Goal: Task Accomplishment & Management: Manage account settings

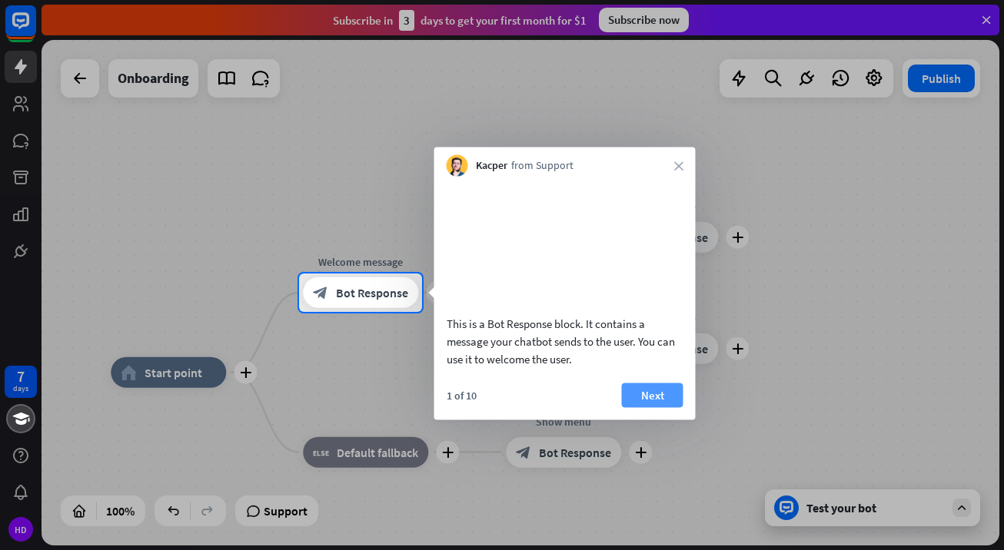
click at [653, 407] on button "Next" at bounding box center [652, 395] width 61 height 25
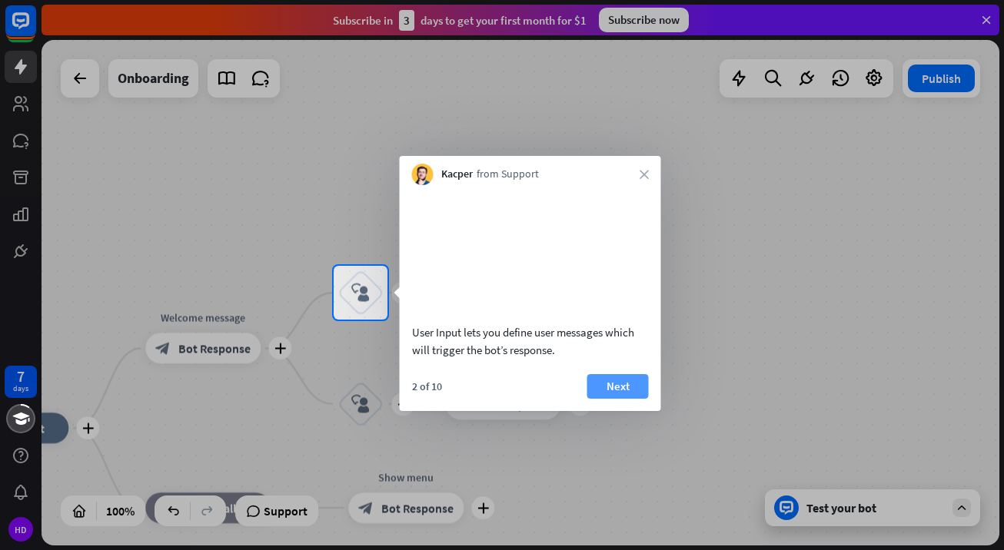
click at [619, 399] on button "Next" at bounding box center [617, 386] width 61 height 25
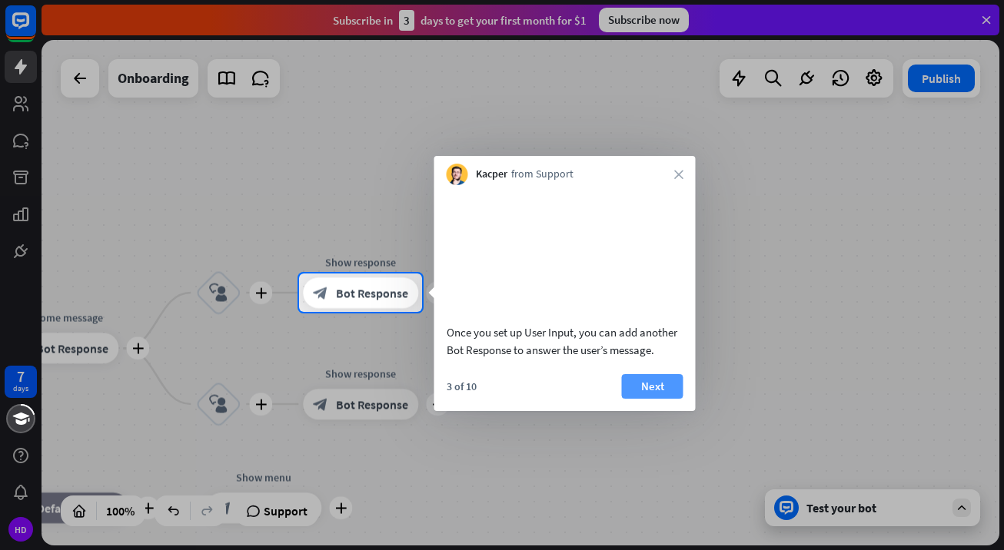
click at [661, 399] on button "Next" at bounding box center [652, 386] width 61 height 25
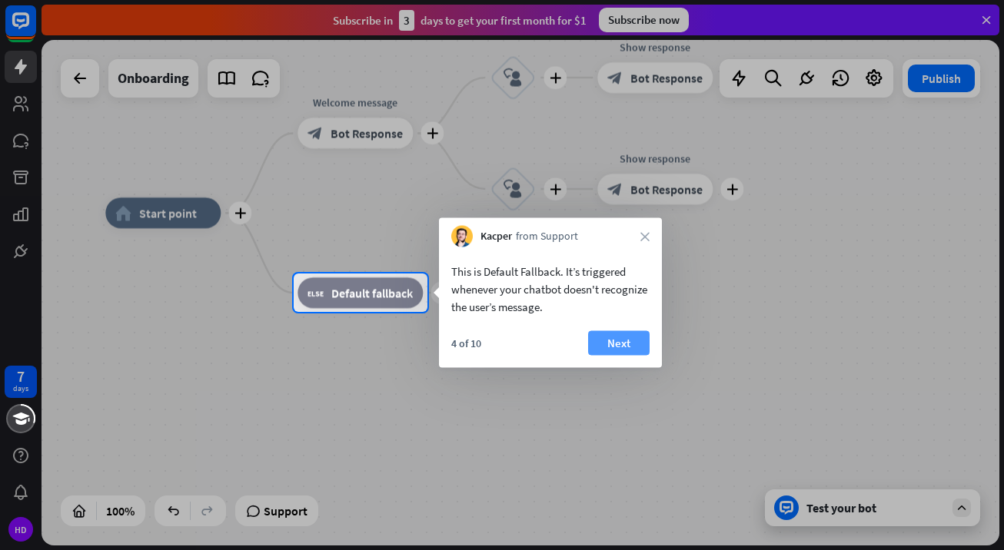
click at [606, 339] on button "Next" at bounding box center [618, 343] width 61 height 25
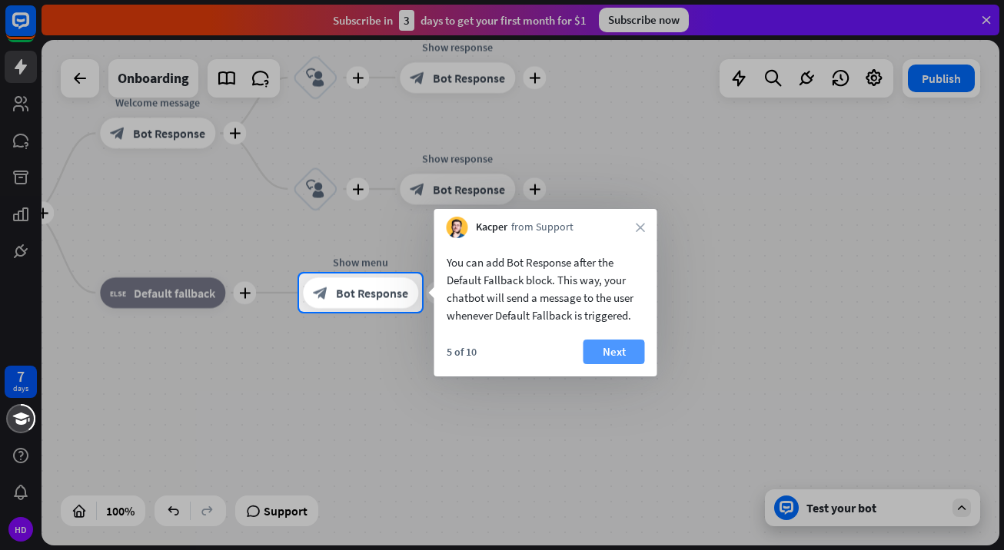
click at [619, 345] on button "Next" at bounding box center [613, 352] width 61 height 25
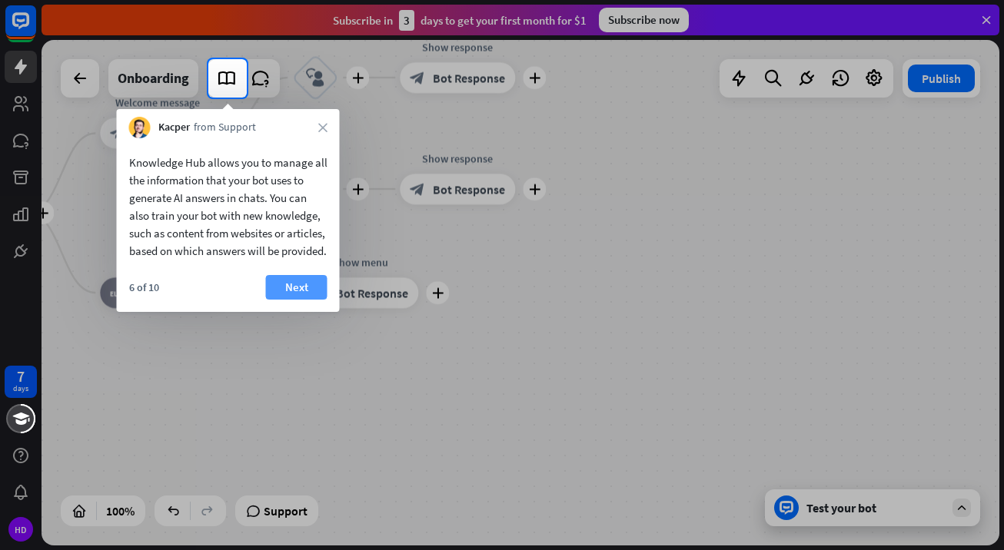
click at [297, 300] on button "Next" at bounding box center [296, 287] width 61 height 25
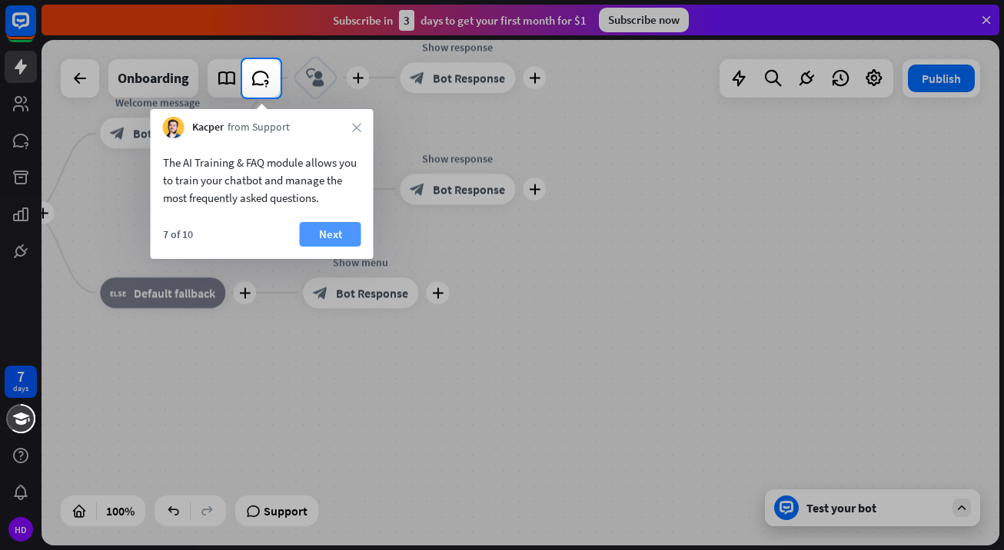
click at [343, 238] on button "Next" at bounding box center [330, 234] width 61 height 25
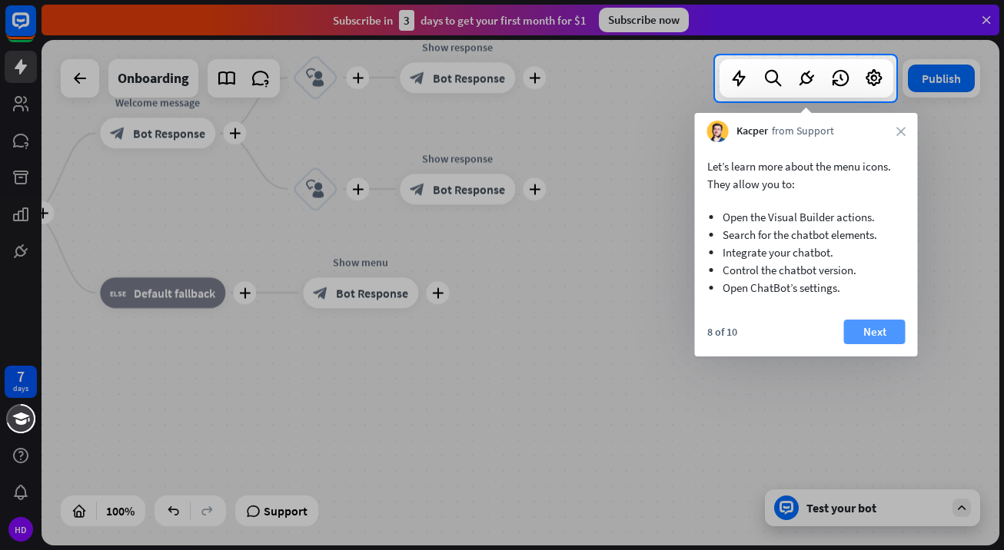
click at [868, 325] on button "Next" at bounding box center [874, 332] width 61 height 25
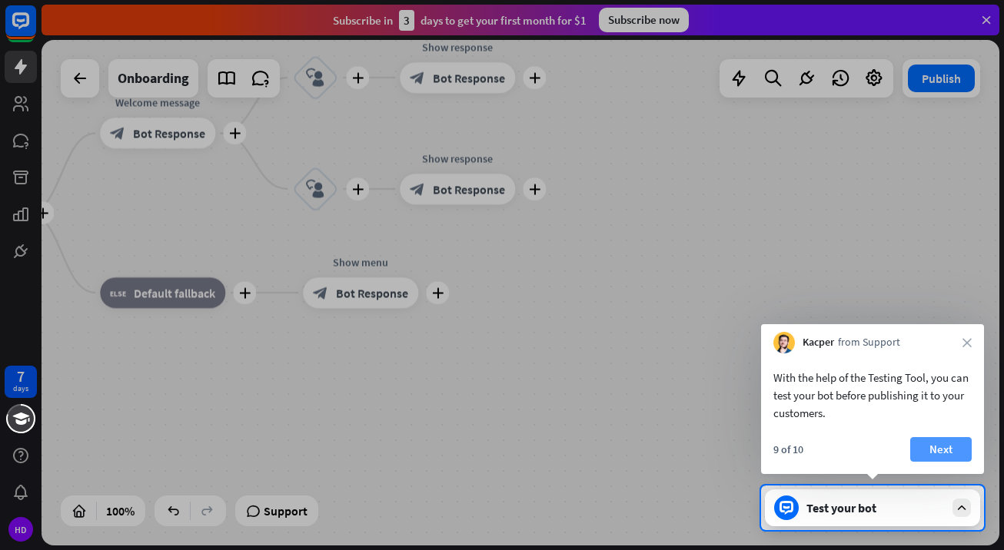
click at [938, 450] on button "Next" at bounding box center [940, 449] width 61 height 25
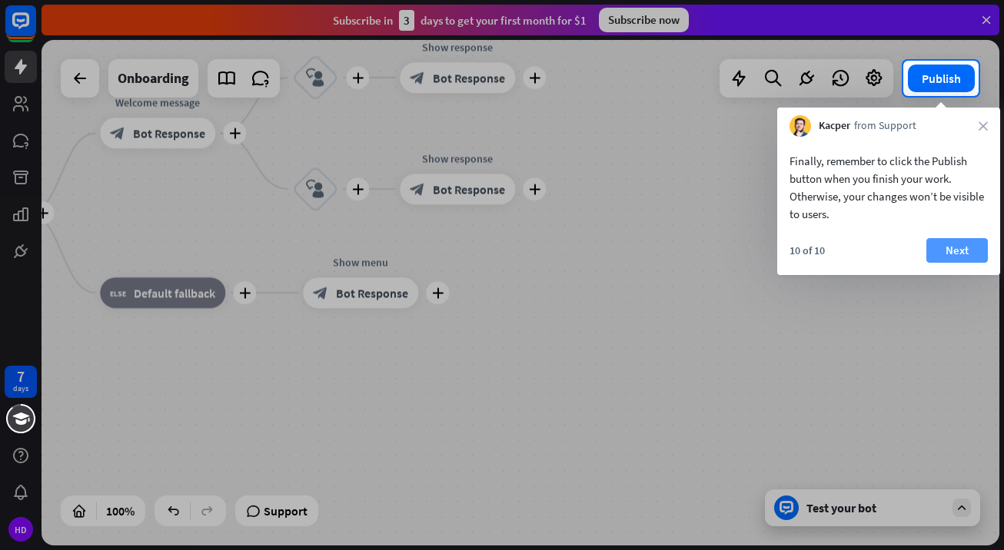
click at [952, 254] on button "Next" at bounding box center [956, 250] width 61 height 25
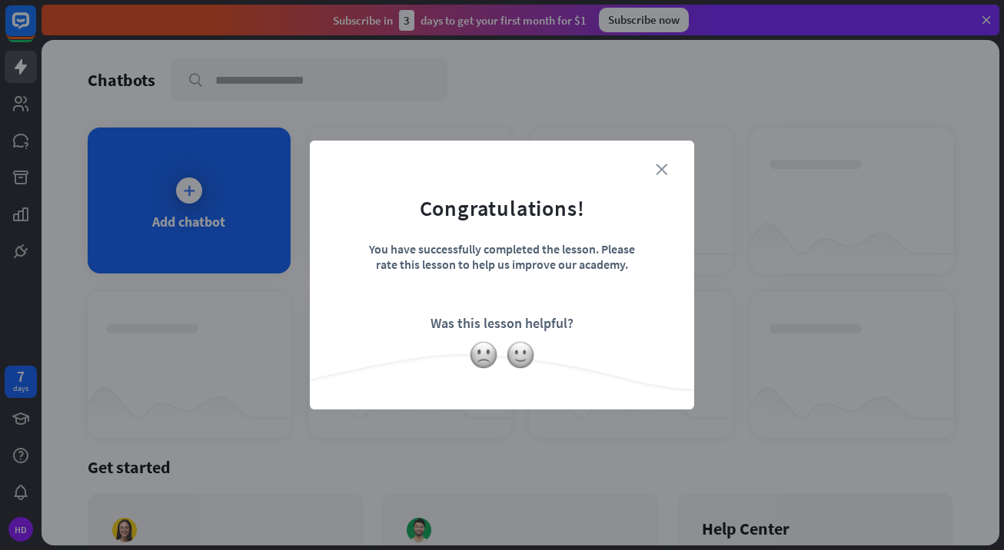
click at [664, 171] on icon "close" at bounding box center [662, 170] width 12 height 12
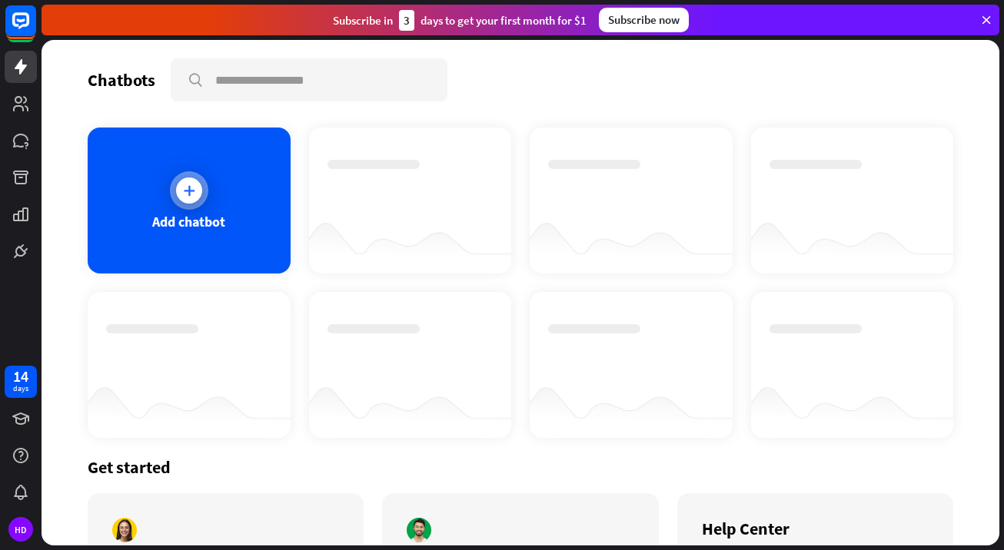
click at [188, 191] on icon at bounding box center [188, 190] width 15 height 15
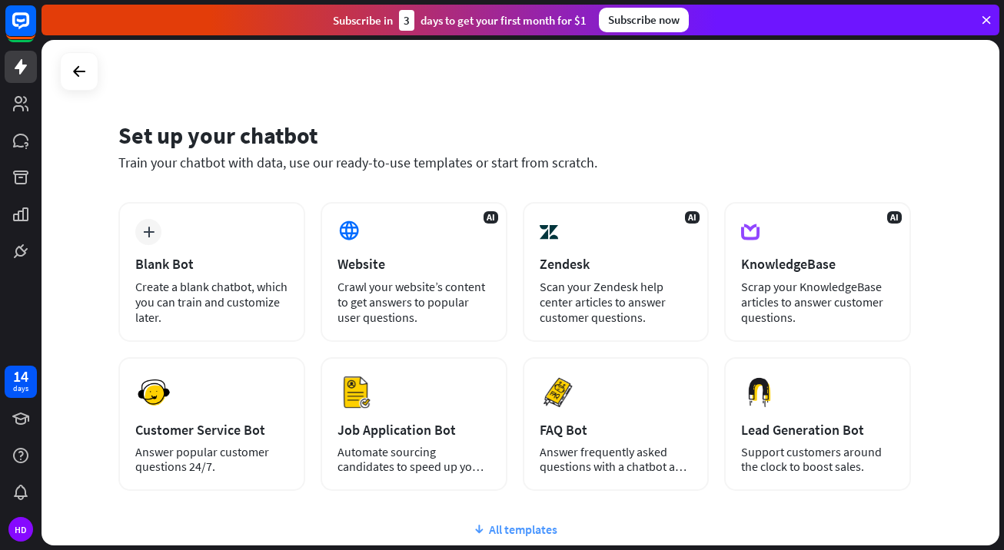
click at [521, 529] on div "All templates" at bounding box center [514, 529] width 792 height 15
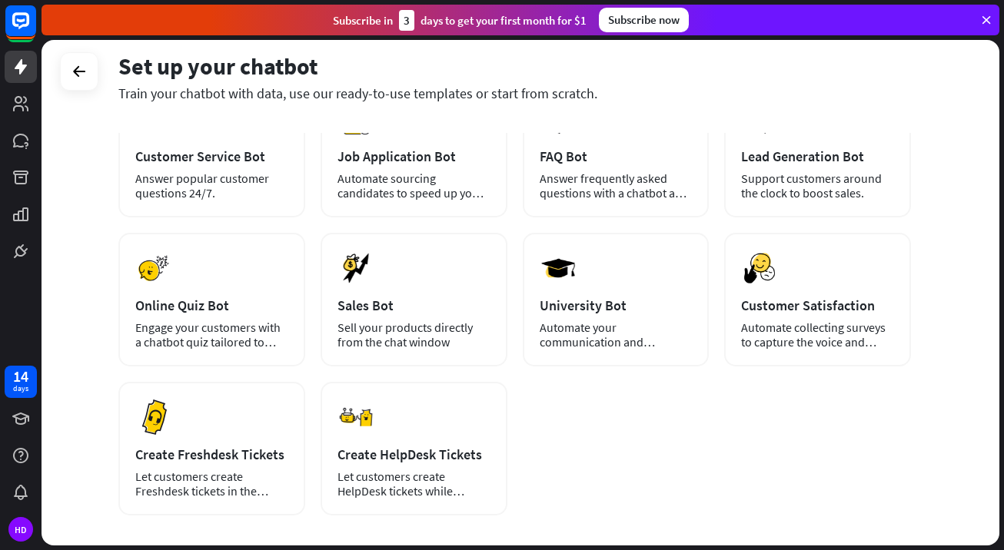
scroll to position [351, 0]
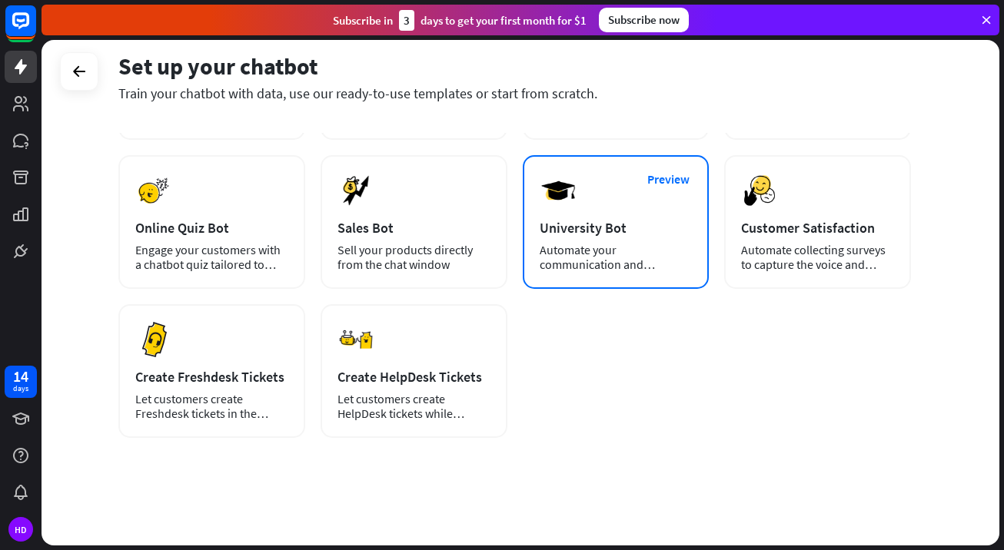
click at [639, 237] on div "Preview University Bot Automate your communication and admission process." at bounding box center [616, 222] width 187 height 134
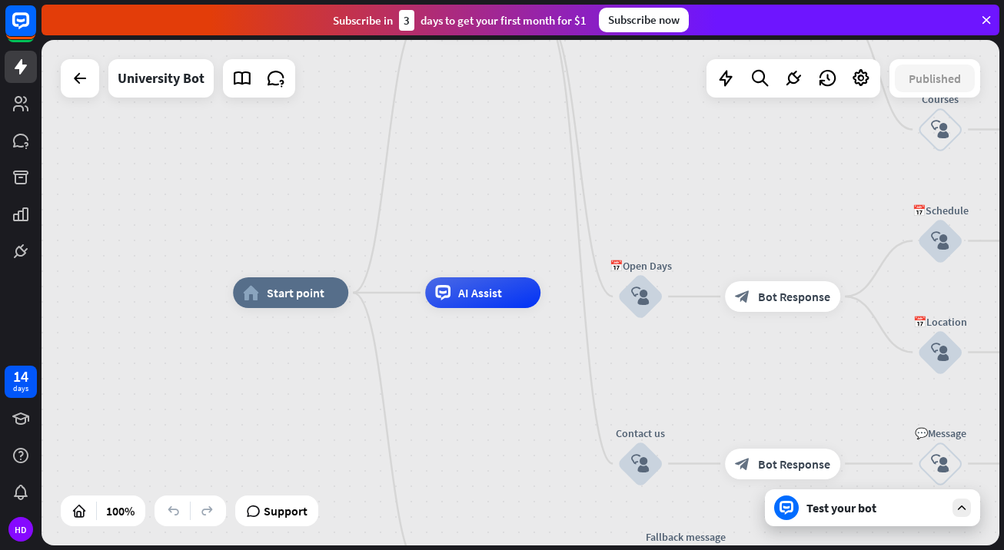
click at [961, 511] on icon at bounding box center [961, 508] width 14 height 14
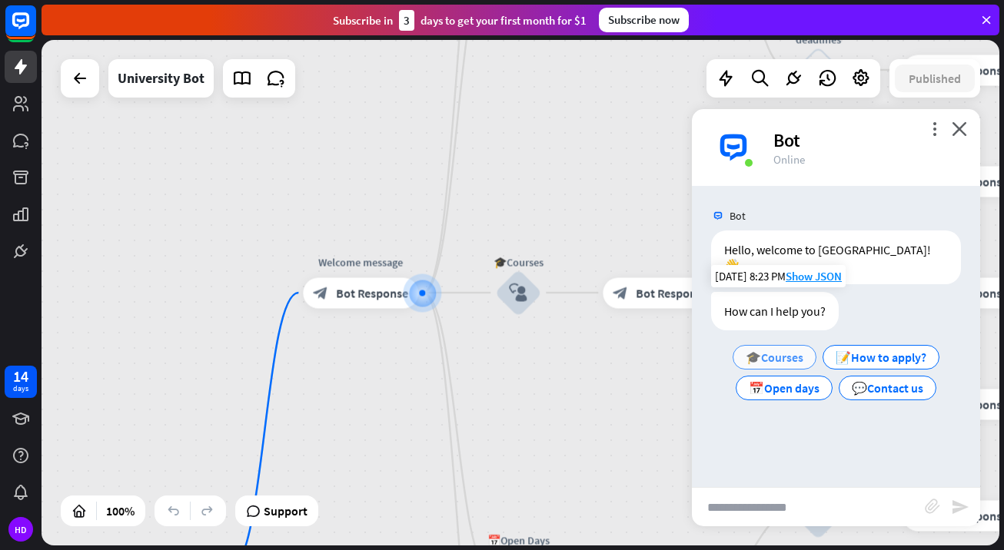
click at [796, 350] on span "🎓Courses" at bounding box center [774, 357] width 58 height 15
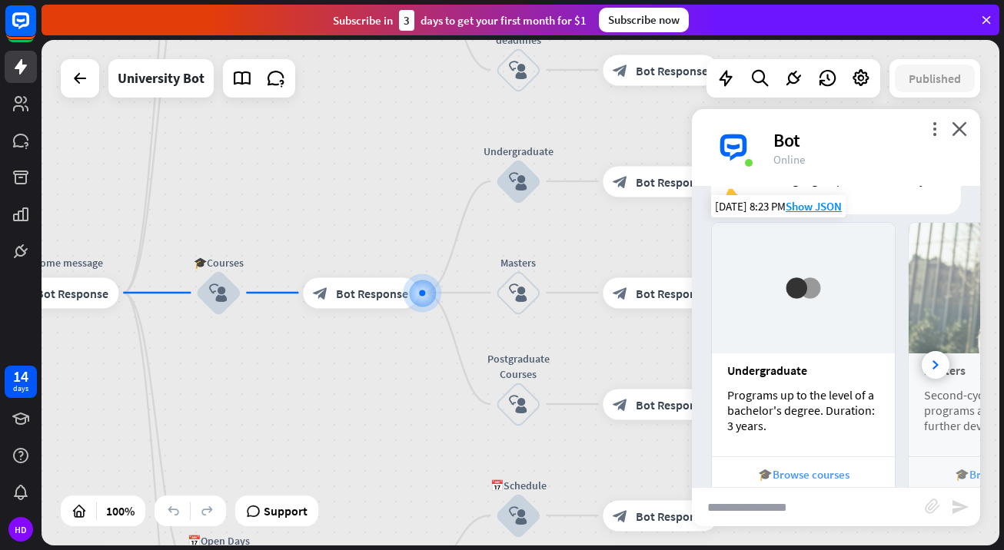
scroll to position [379, 0]
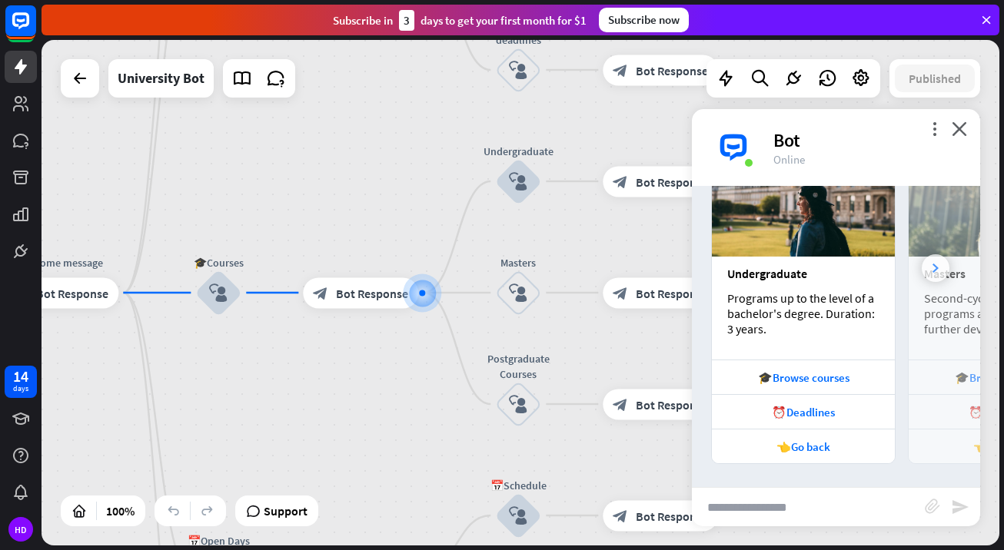
click at [924, 274] on div at bounding box center [935, 268] width 28 height 28
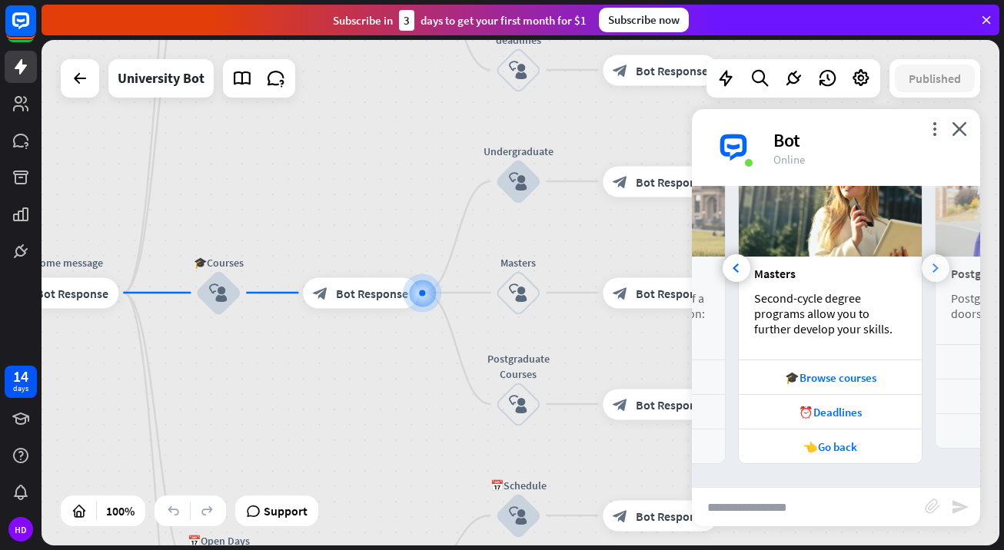
click at [922, 276] on div at bounding box center [935, 268] width 28 height 28
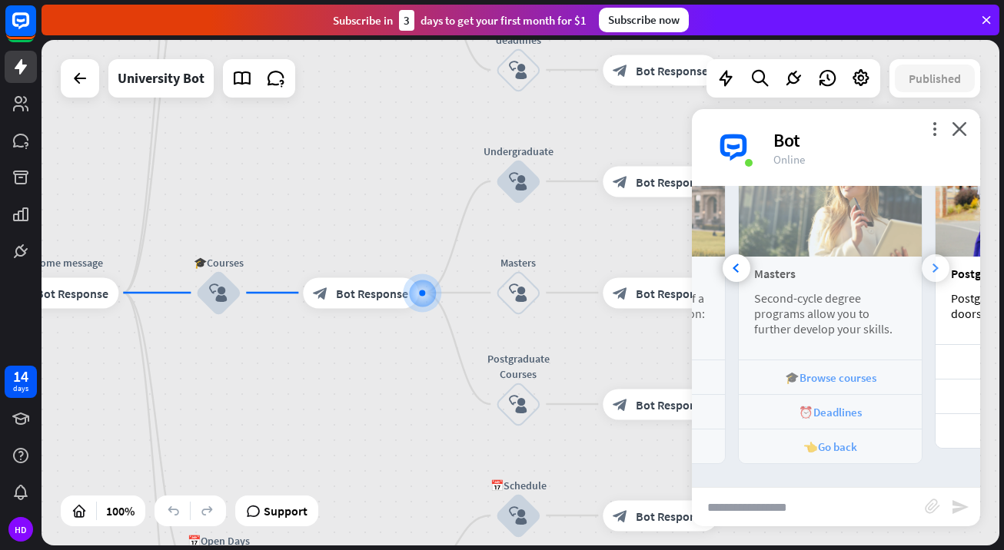
scroll to position [0, 340]
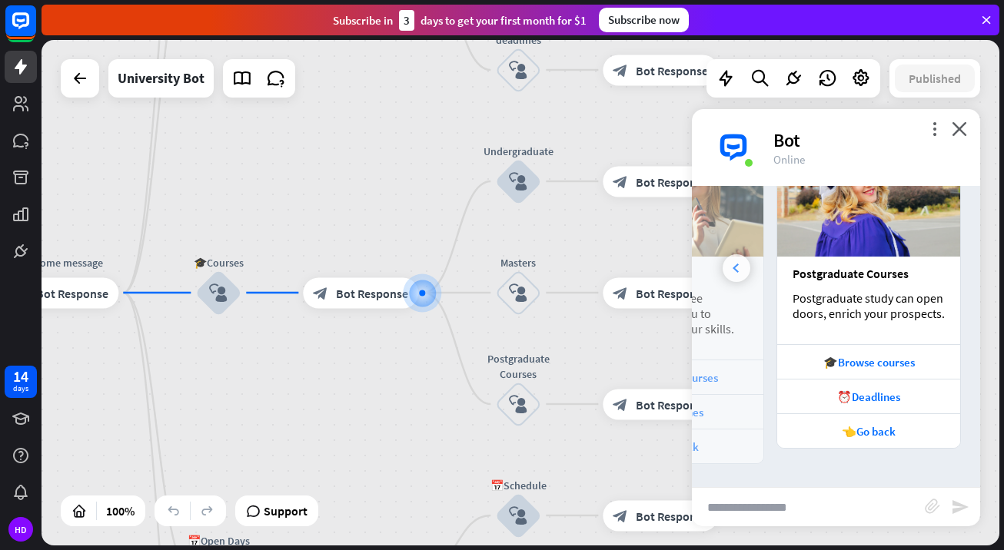
click at [732, 276] on div at bounding box center [736, 268] width 28 height 28
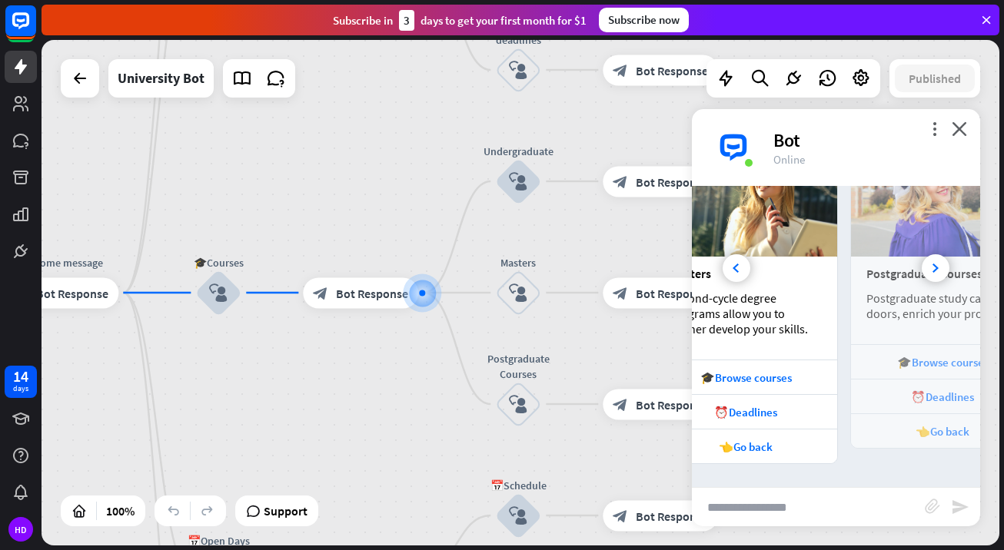
scroll to position [0, 170]
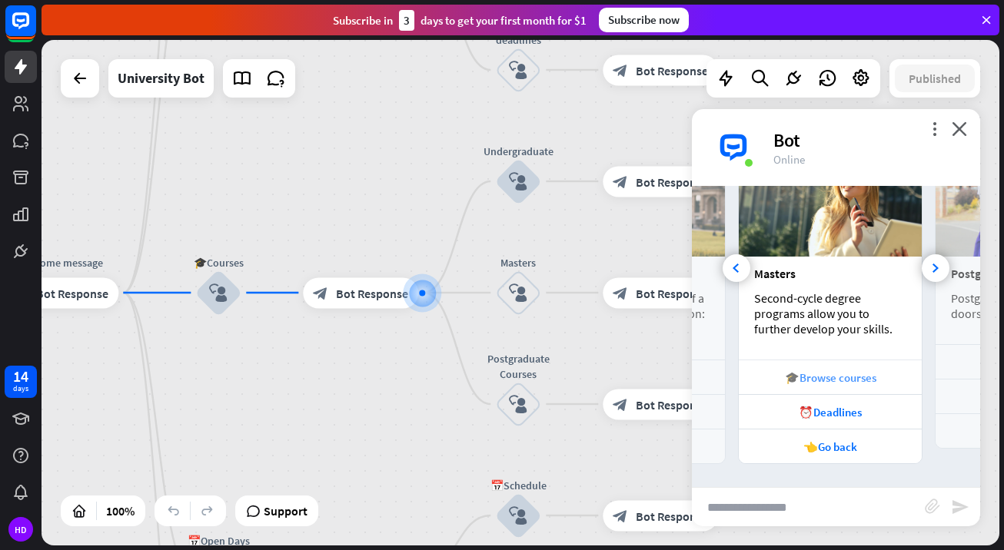
click at [857, 377] on div "🎓Browse courses" at bounding box center [830, 377] width 168 height 15
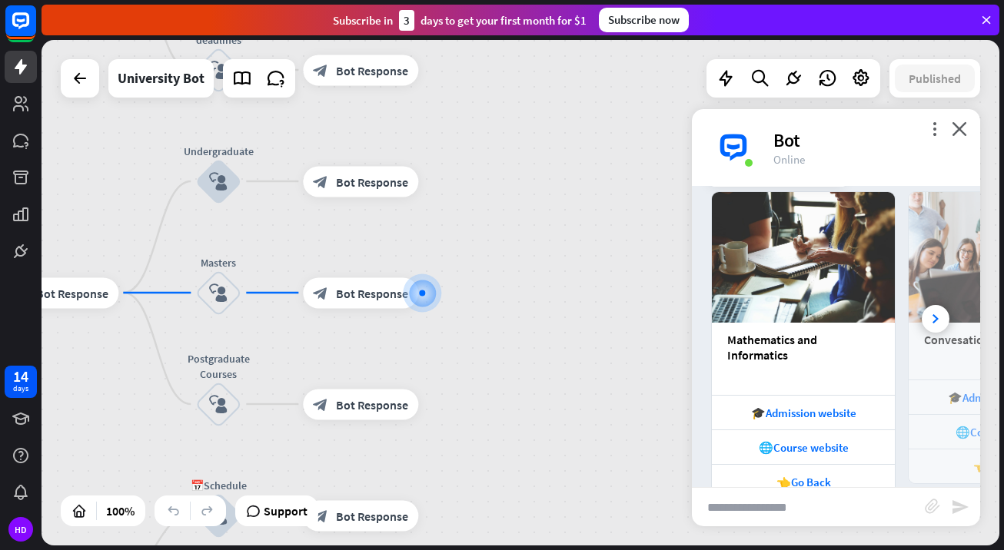
scroll to position [907, 0]
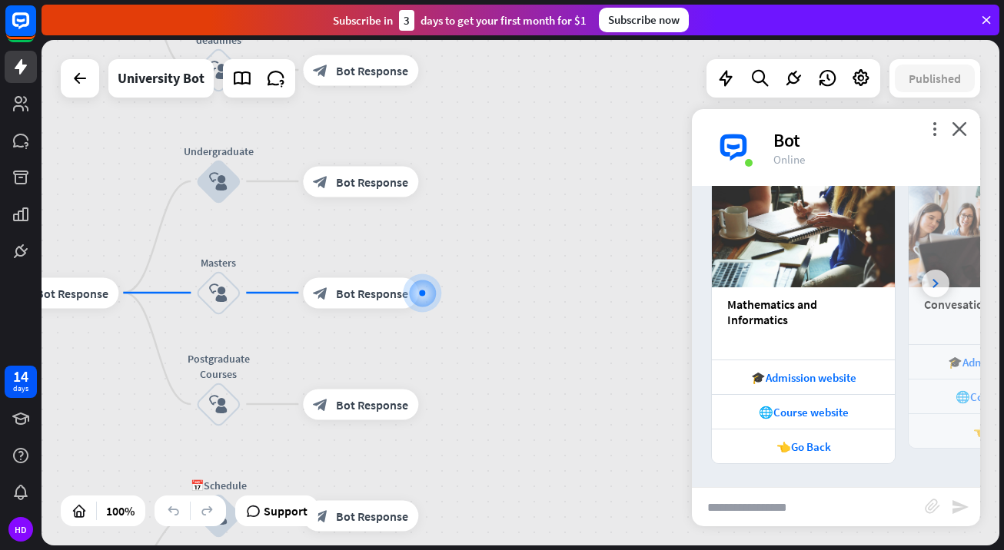
click at [925, 275] on div at bounding box center [935, 284] width 28 height 28
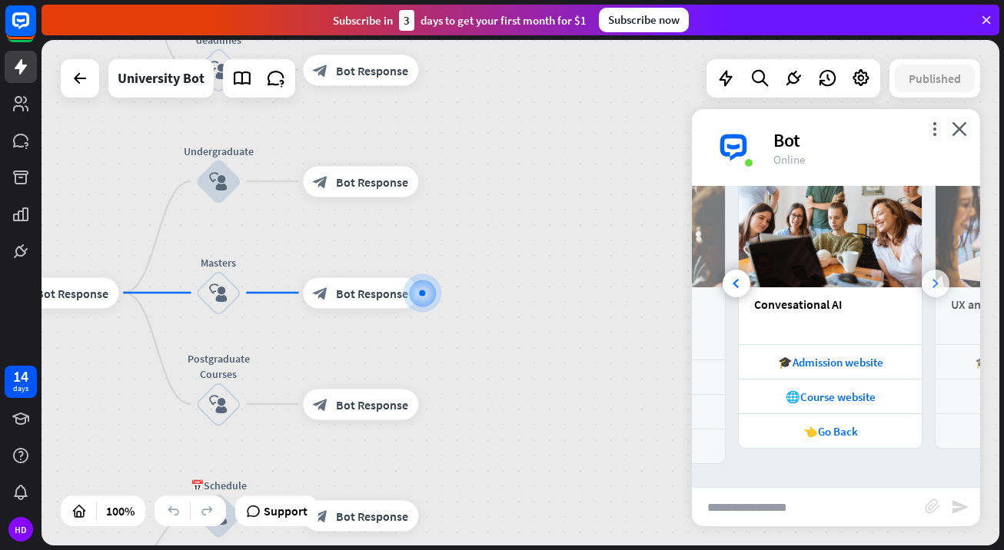
click at [924, 277] on div at bounding box center [935, 284] width 28 height 28
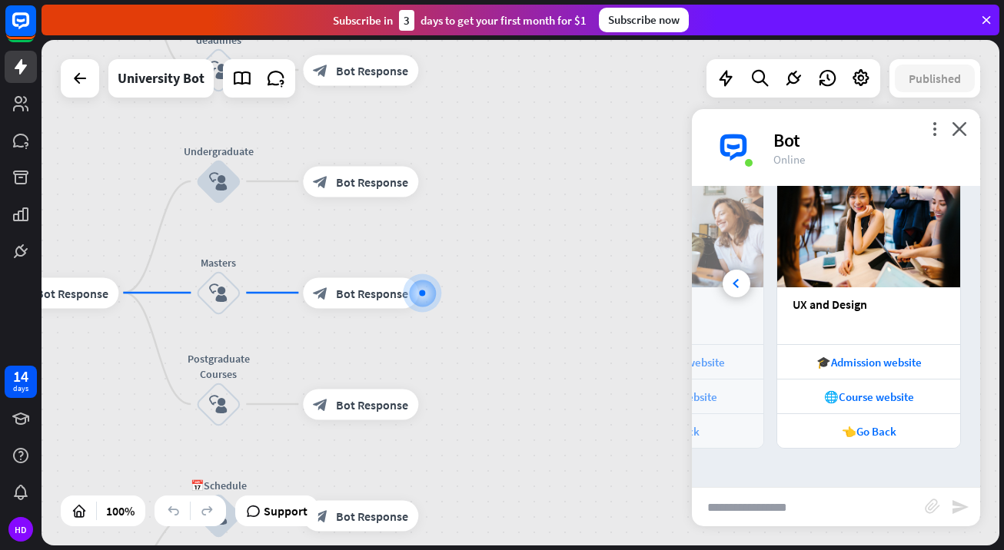
scroll to position [0, 340]
click at [739, 285] on div at bounding box center [736, 284] width 28 height 28
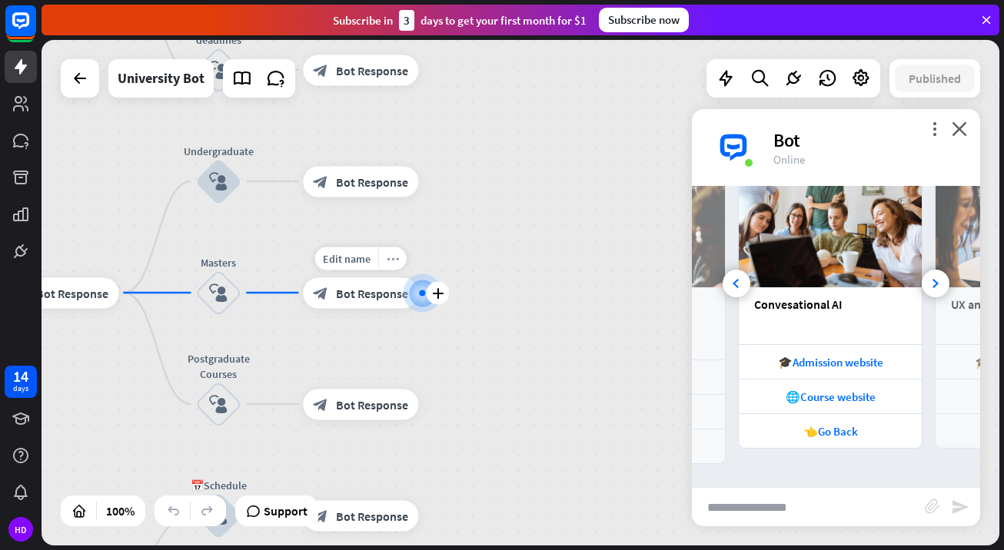
click at [387, 260] on icon "more_horiz" at bounding box center [393, 259] width 12 height 12
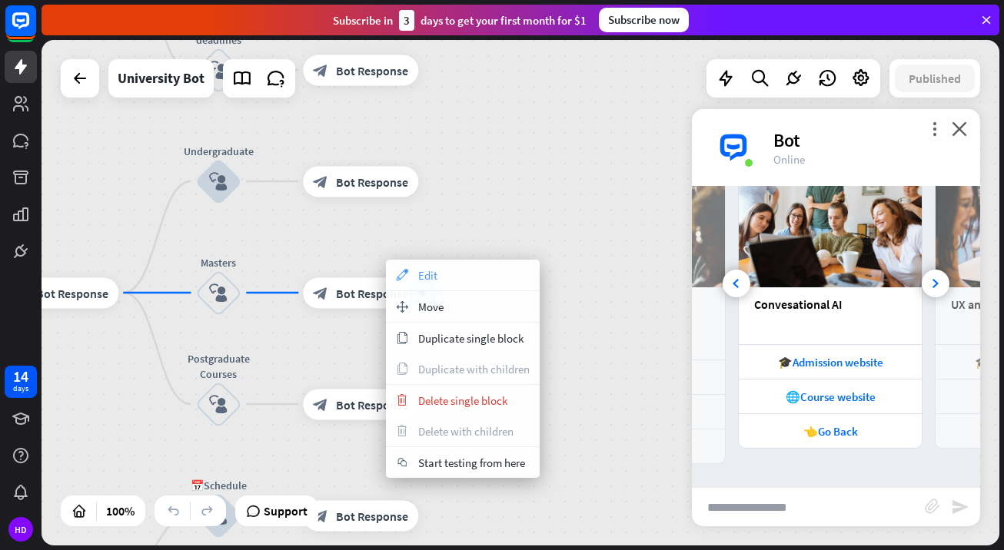
click at [487, 271] on div "appearance Edit" at bounding box center [463, 275] width 154 height 31
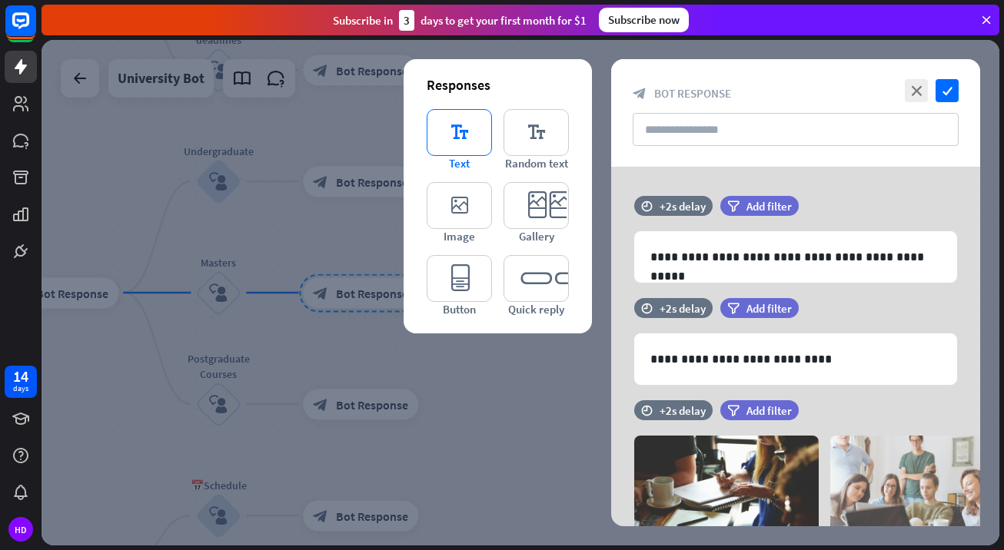
click at [465, 132] on icon "editor_text" at bounding box center [459, 132] width 65 height 47
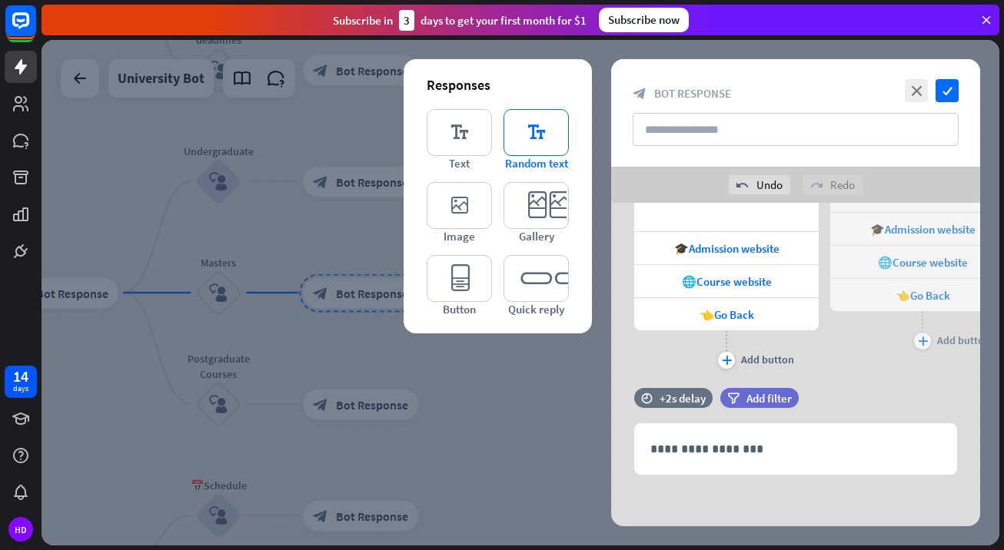
scroll to position [462, 0]
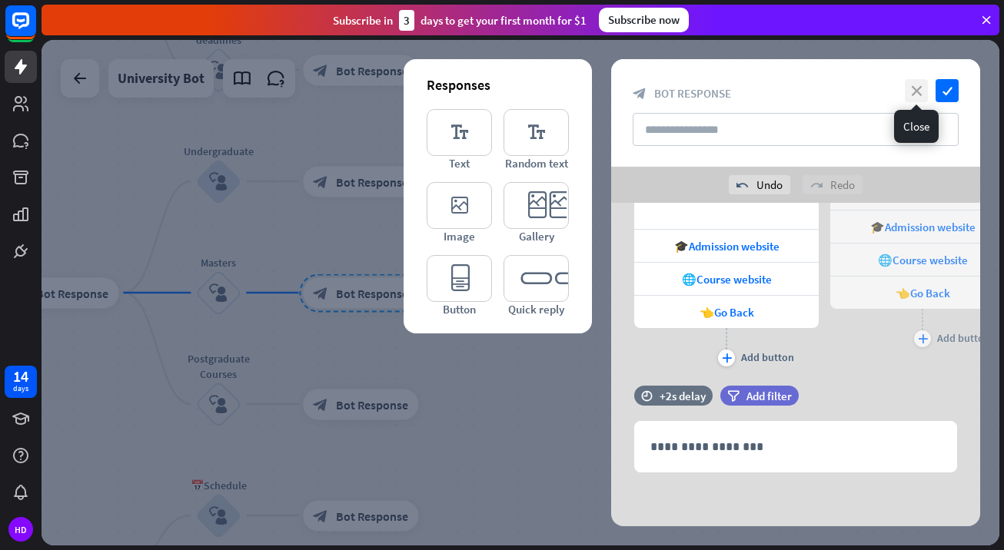
click at [918, 85] on icon "close" at bounding box center [916, 90] width 23 height 23
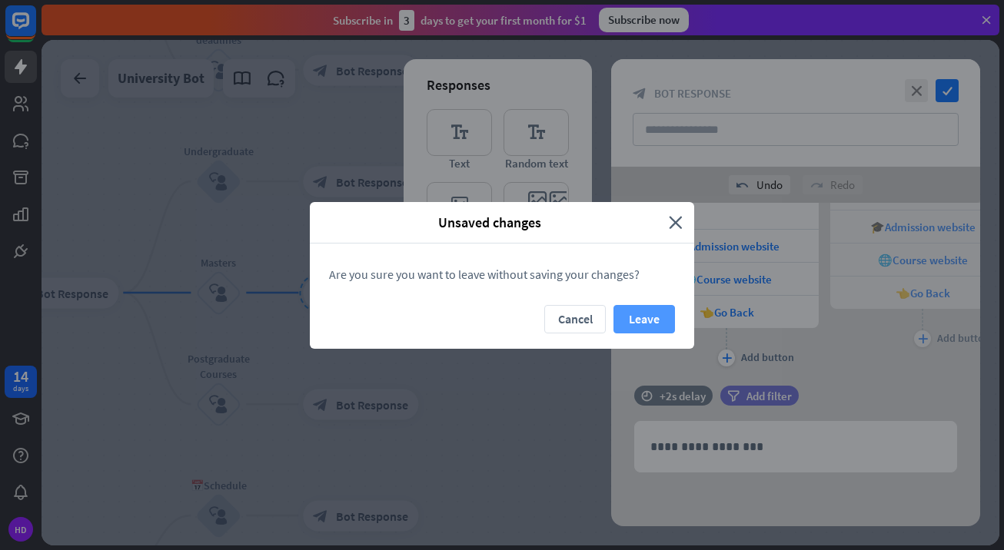
click at [648, 314] on button "Leave" at bounding box center [643, 319] width 61 height 28
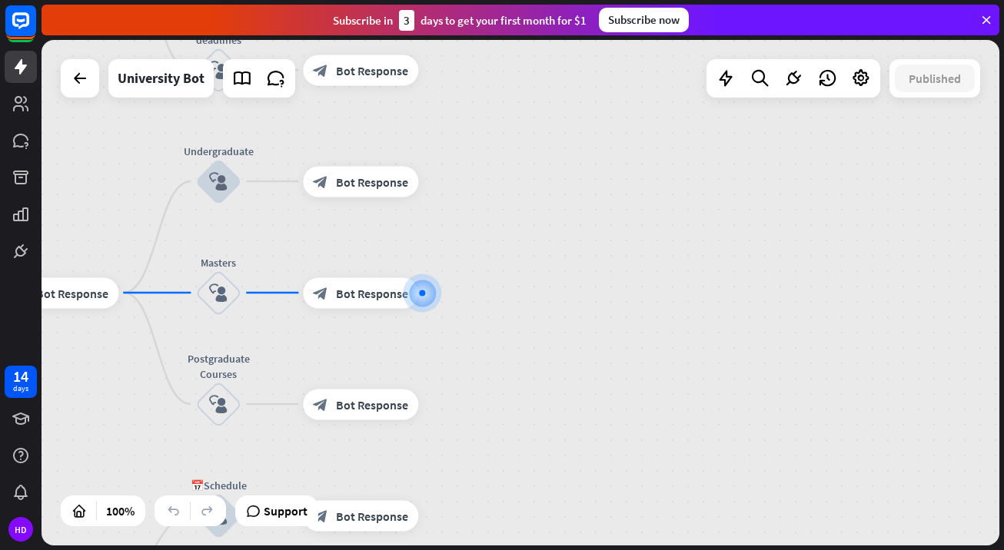
scroll to position [891, 0]
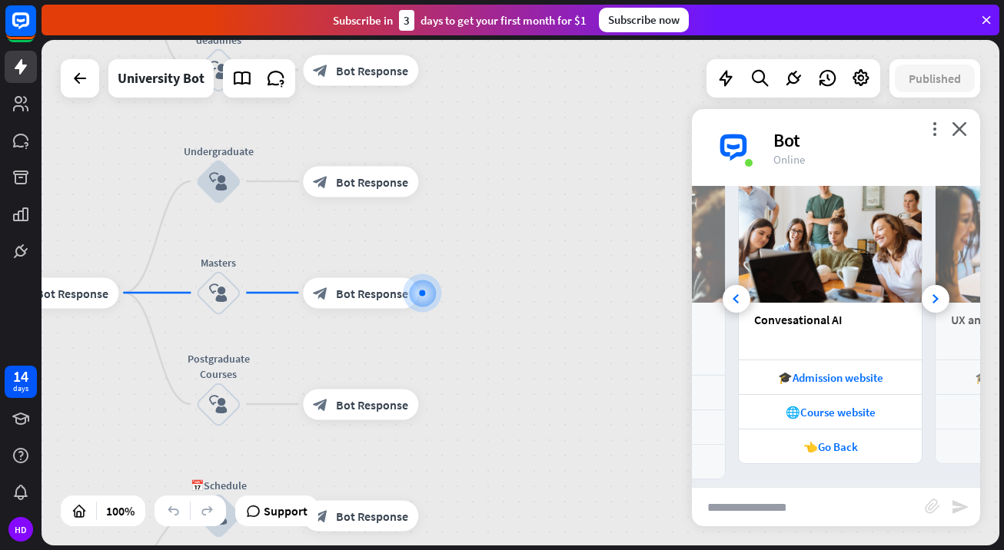
click at [984, 22] on icon at bounding box center [986, 20] width 14 height 14
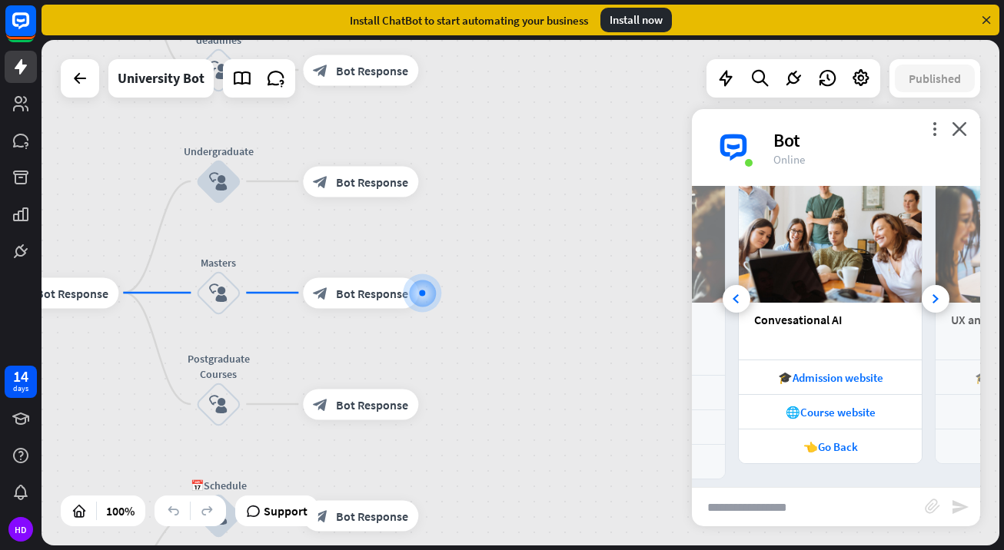
click at [982, 16] on icon at bounding box center [986, 20] width 14 height 14
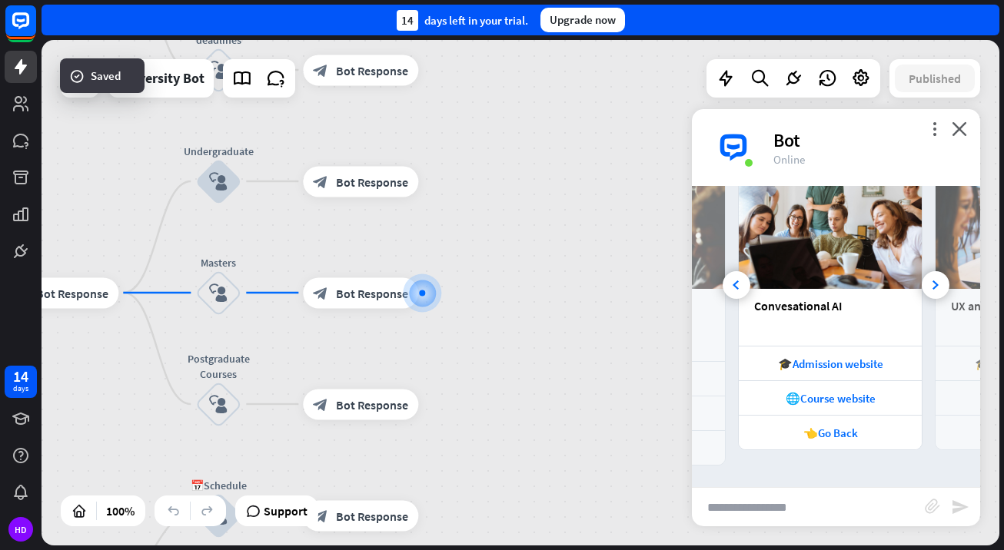
scroll to position [907, 0]
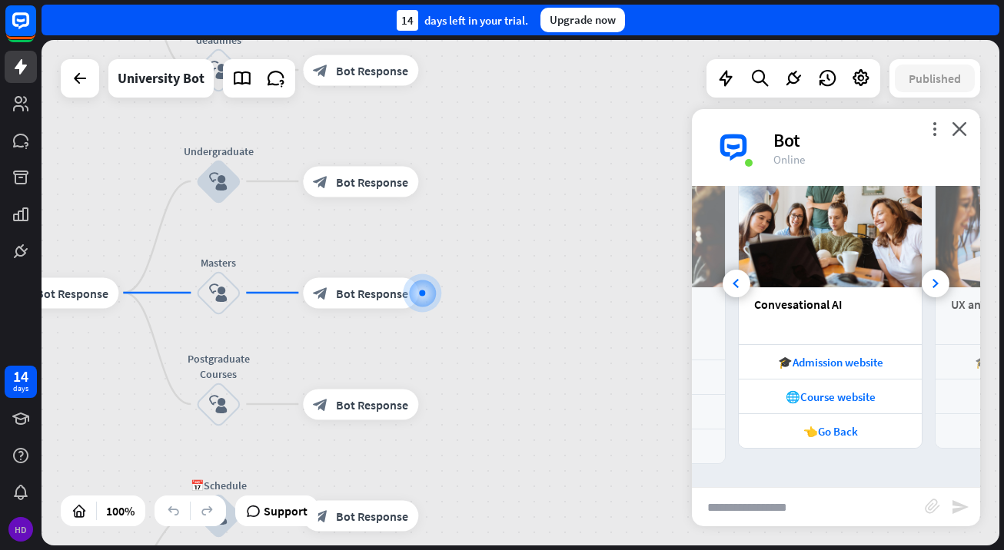
click at [13, 534] on div "HD" at bounding box center [20, 529] width 25 height 25
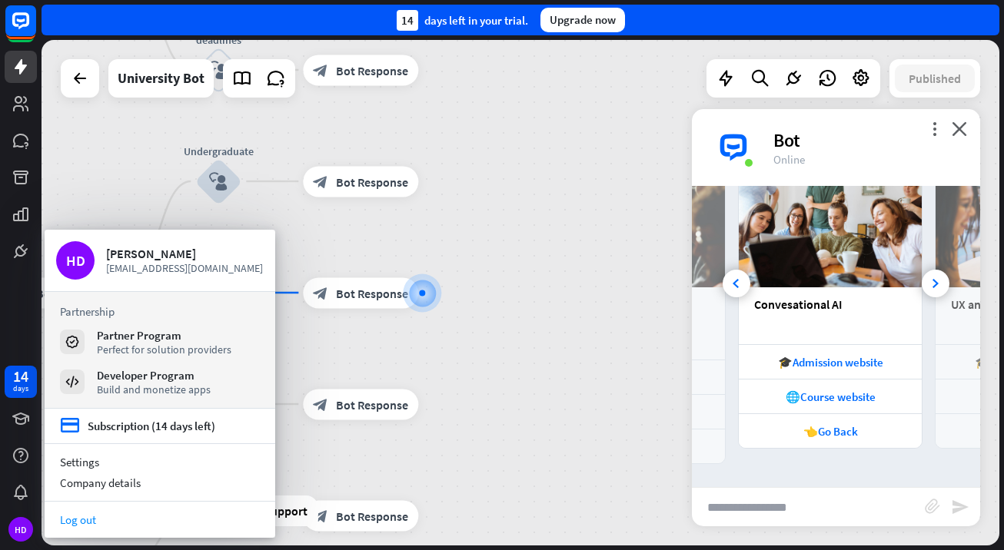
click at [87, 513] on link "Log out" at bounding box center [160, 520] width 231 height 21
